Goal: Browse casually

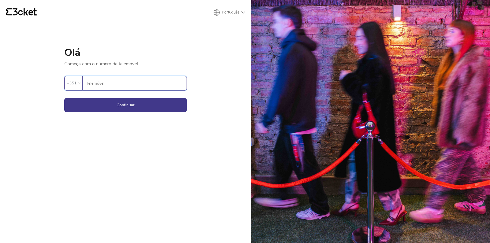
click at [208, 90] on div "{' '} Português English Português Español Olá Começa com o número de telemóvel …" at bounding box center [125, 121] width 251 height 243
click at [109, 87] on input "Telemóvel" at bounding box center [136, 83] width 101 height 14
type input "919319667"
click at [143, 103] on button "Continuar" at bounding box center [125, 105] width 122 height 14
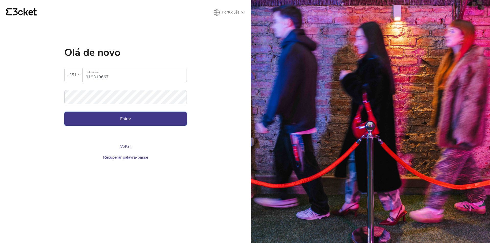
click at [120, 118] on button "Entrar" at bounding box center [125, 119] width 122 height 14
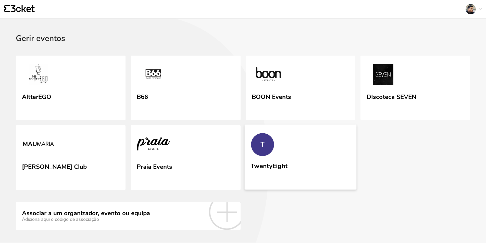
click at [278, 140] on link "T TwentyEight" at bounding box center [300, 157] width 112 height 65
click at [65, 154] on link "[PERSON_NAME] Club" at bounding box center [71, 158] width 112 height 66
click at [422, 75] on link "DIscoteca SEVEN" at bounding box center [415, 88] width 112 height 66
click at [310, 157] on link "T TwentyEight" at bounding box center [300, 157] width 112 height 65
click at [99, 151] on link "[PERSON_NAME] Club" at bounding box center [71, 158] width 112 height 66
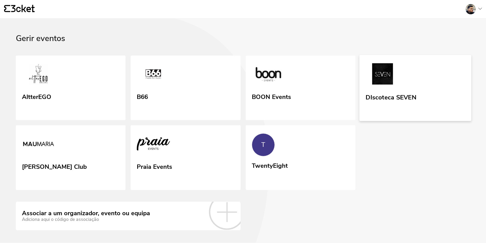
click at [423, 89] on link "DIscoteca SEVEN" at bounding box center [415, 88] width 112 height 66
click at [387, 94] on div "DIscoteca SEVEN" at bounding box center [390, 96] width 51 height 9
click at [84, 162] on link "[PERSON_NAME] Club" at bounding box center [71, 158] width 112 height 66
click at [303, 153] on link "T TwentyEight" at bounding box center [300, 157] width 112 height 65
